Goal: Task Accomplishment & Management: Manage account settings

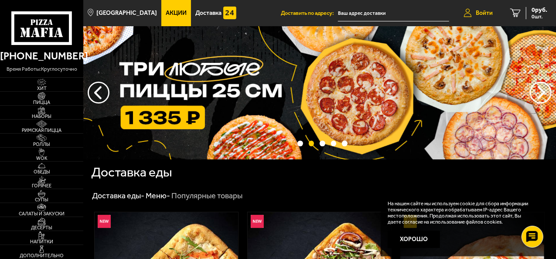
click at [487, 9] on link "Войти" at bounding box center [478, 13] width 47 height 26
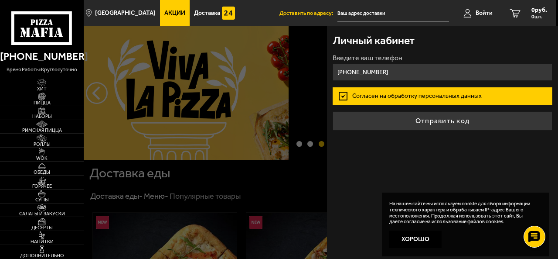
type input "[PHONE_NUMBER]"
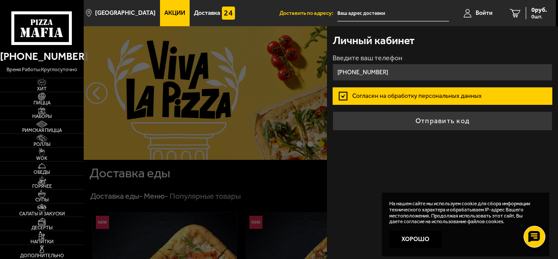
click at [333, 111] on button "Отправить код" at bounding box center [442, 120] width 219 height 19
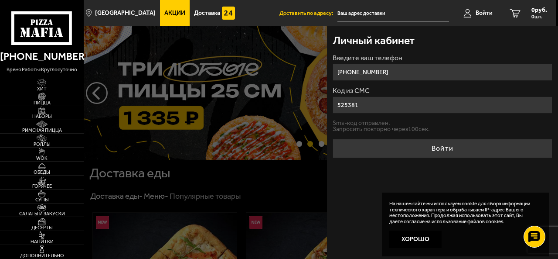
type input "525381"
click at [333, 139] on button "Войти" at bounding box center [442, 148] width 219 height 19
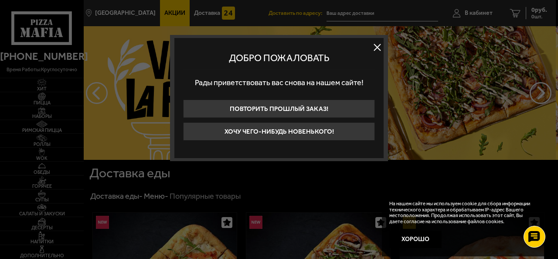
click at [380, 47] on button at bounding box center [377, 47] width 13 height 13
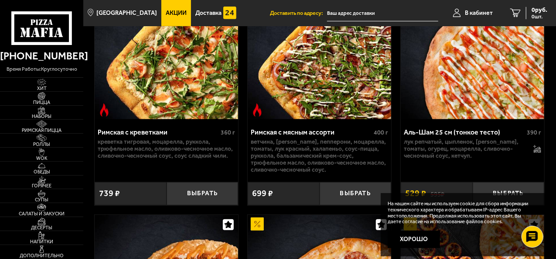
scroll to position [349, 0]
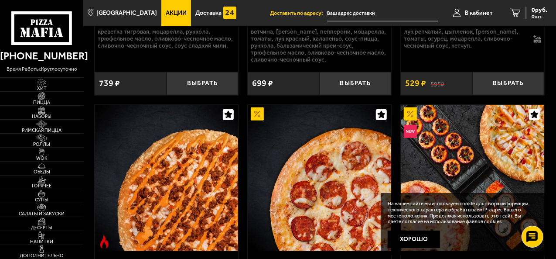
click at [166, 10] on span "Акции" at bounding box center [176, 13] width 21 height 6
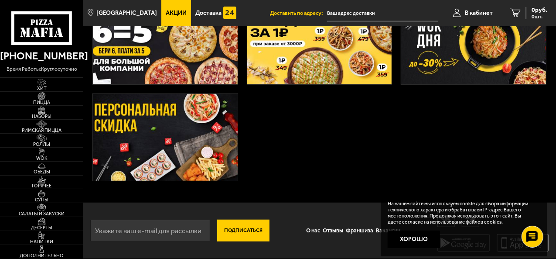
scroll to position [272, 0]
